Goal: Task Accomplishment & Management: Manage account settings

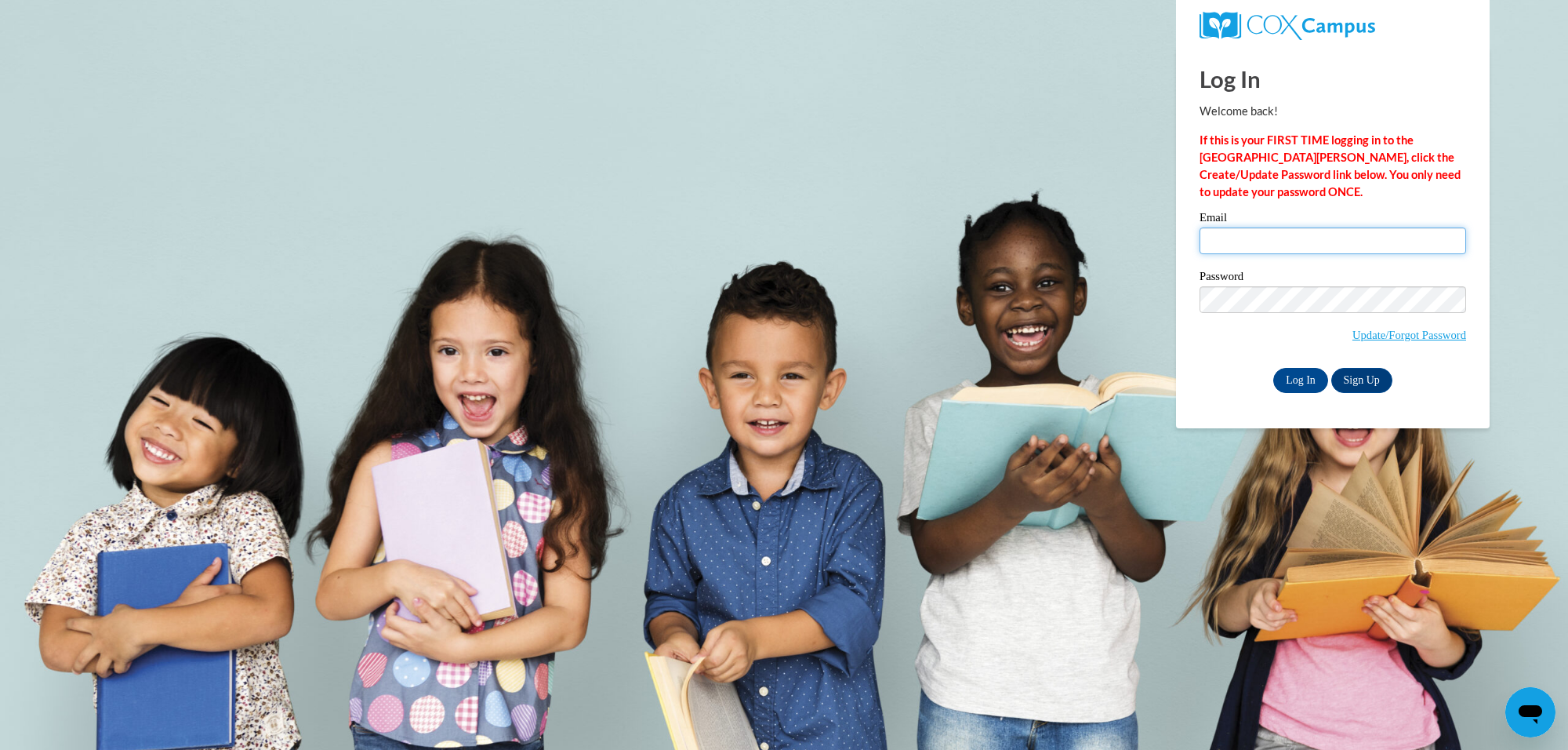
click at [1231, 248] on input "Email" at bounding box center [1333, 241] width 266 height 27
type input "[EMAIL_ADDRESS][DOMAIN_NAME]"
click at [1273, 368] on input "Log In" at bounding box center [1300, 381] width 55 height 25
